Goal: Information Seeking & Learning: Learn about a topic

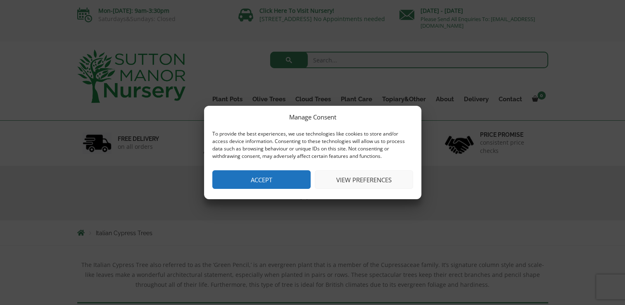
drag, startPoint x: 0, startPoint y: 0, endPoint x: 374, endPoint y: 179, distance: 414.3
click at [374, 179] on button "View preferences" at bounding box center [364, 179] width 98 height 19
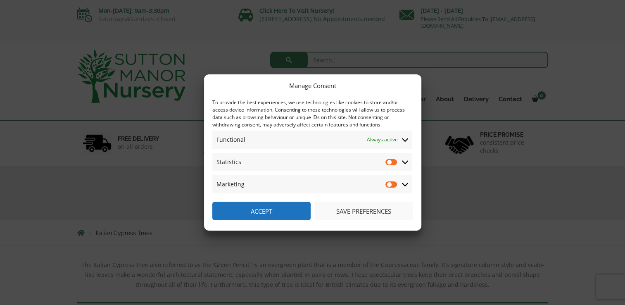
click at [368, 212] on button "Save preferences" at bounding box center [364, 210] width 98 height 19
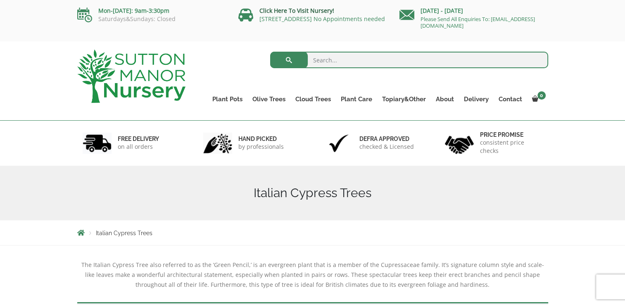
click at [309, 9] on link "Click Here To Visit Nursery!" at bounding box center [296, 11] width 75 height 8
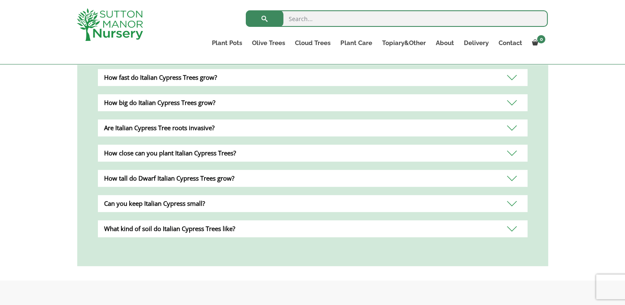
scroll to position [372, 0]
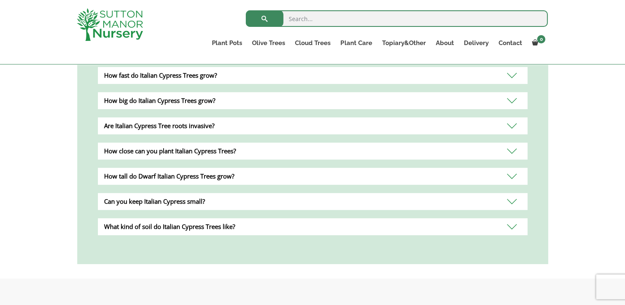
click at [193, 199] on div "Can you keep Italian Cypress small?" at bounding box center [312, 201] width 429 height 17
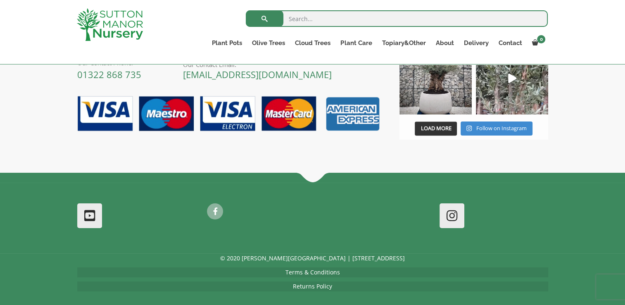
scroll to position [777, 0]
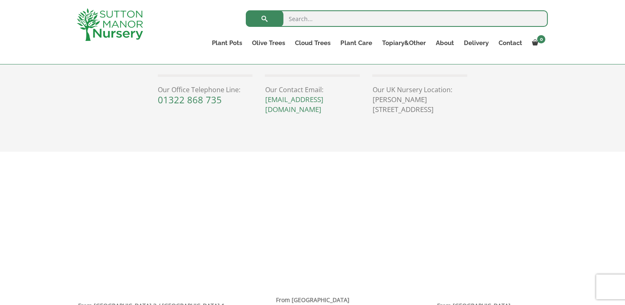
scroll to position [413, 0]
